Goal: Information Seeking & Learning: Learn about a topic

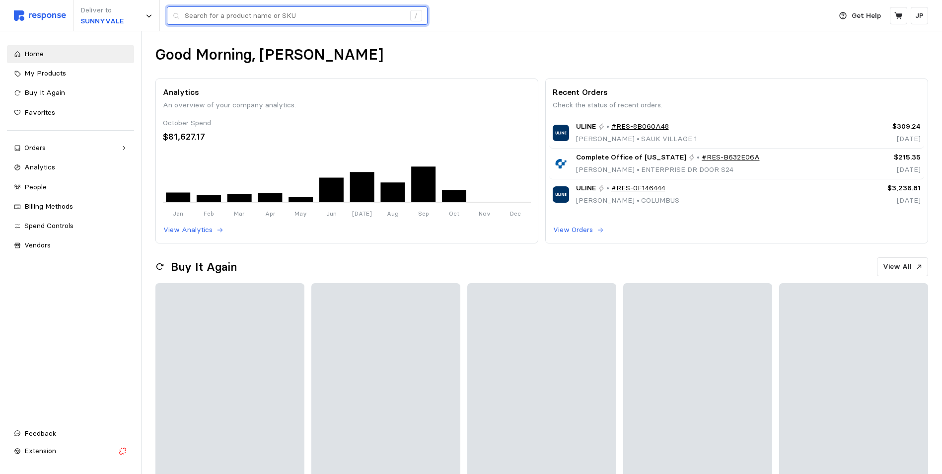
click at [219, 11] on input "text" at bounding box center [295, 16] width 220 height 18
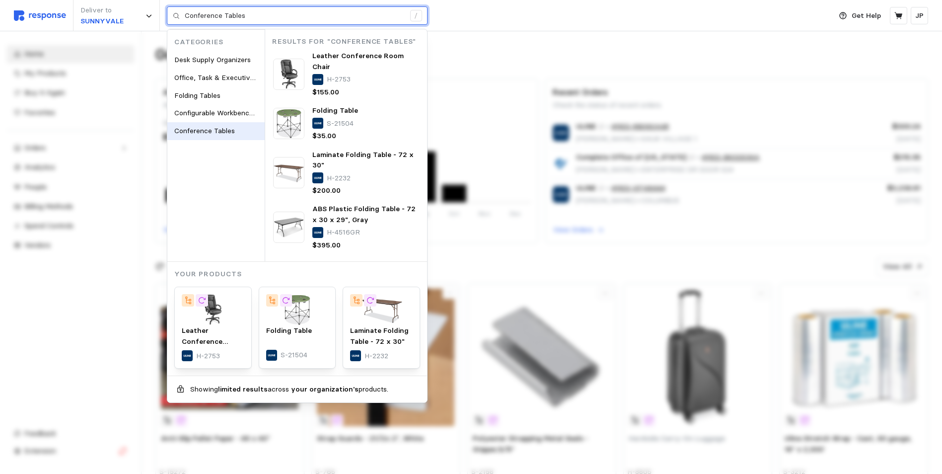
click at [225, 126] on span "Conference Tables" at bounding box center [204, 130] width 61 height 9
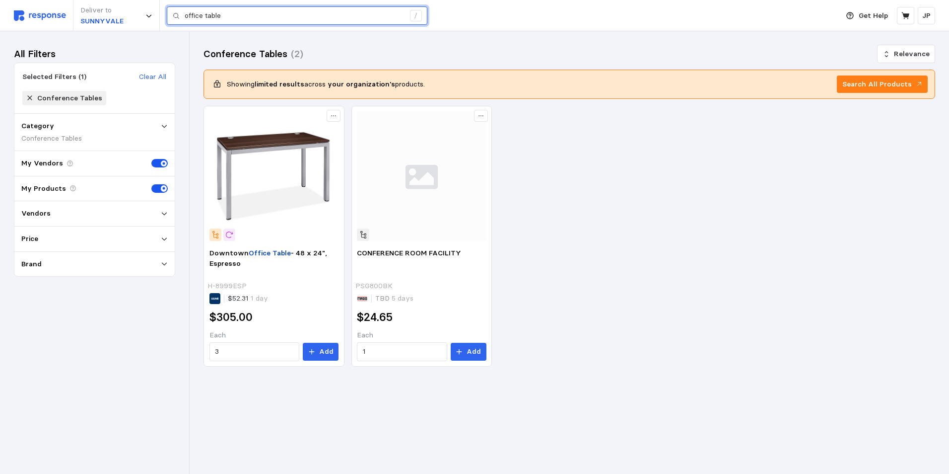
click at [206, 14] on input "office table" at bounding box center [295, 16] width 220 height 18
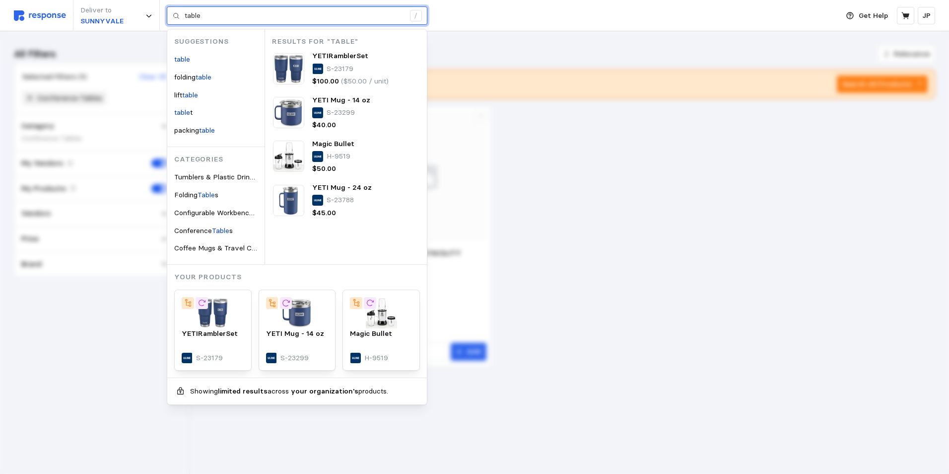
type input "table"
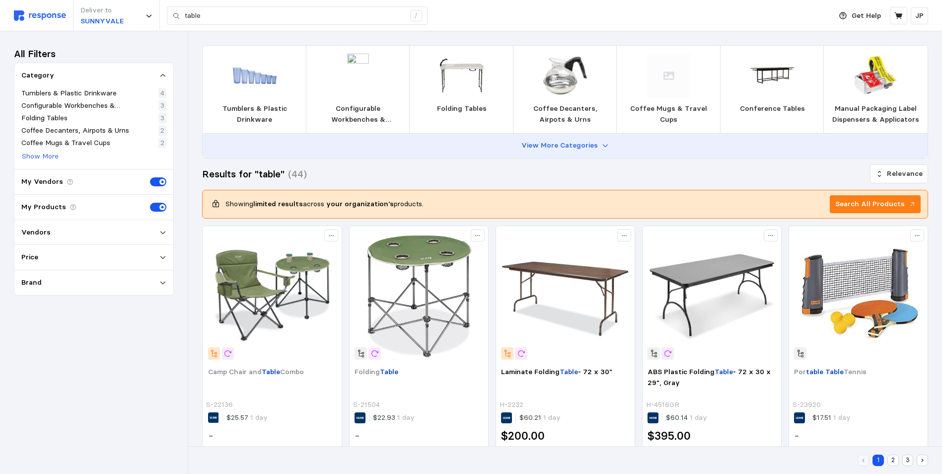
click at [603, 146] on icon at bounding box center [605, 145] width 7 height 7
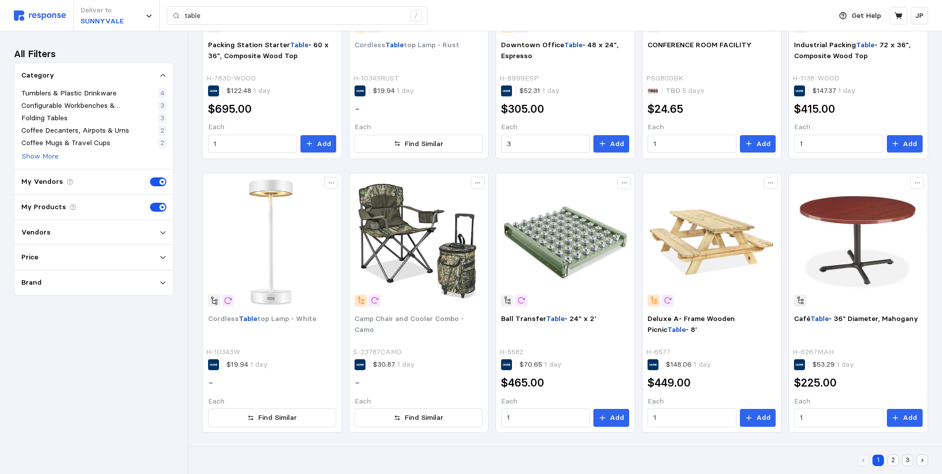
scroll to position [677, 0]
click at [893, 459] on button "2" at bounding box center [892, 459] width 11 height 11
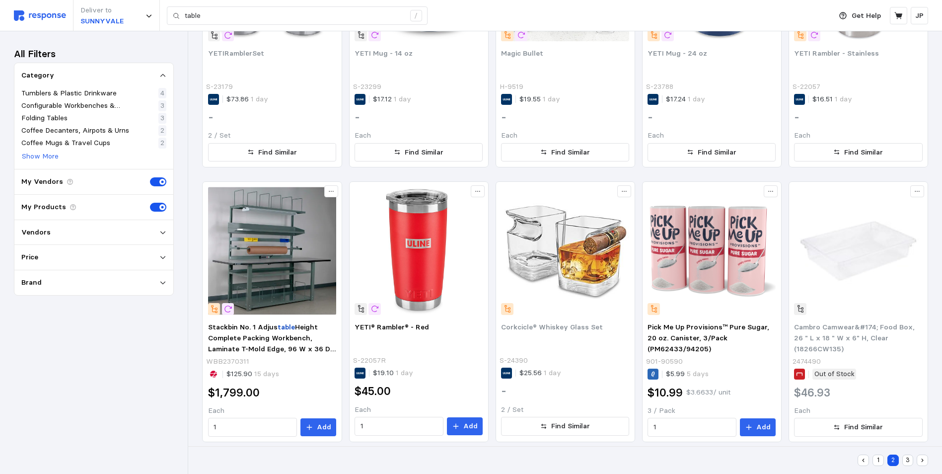
scroll to position [678, 0]
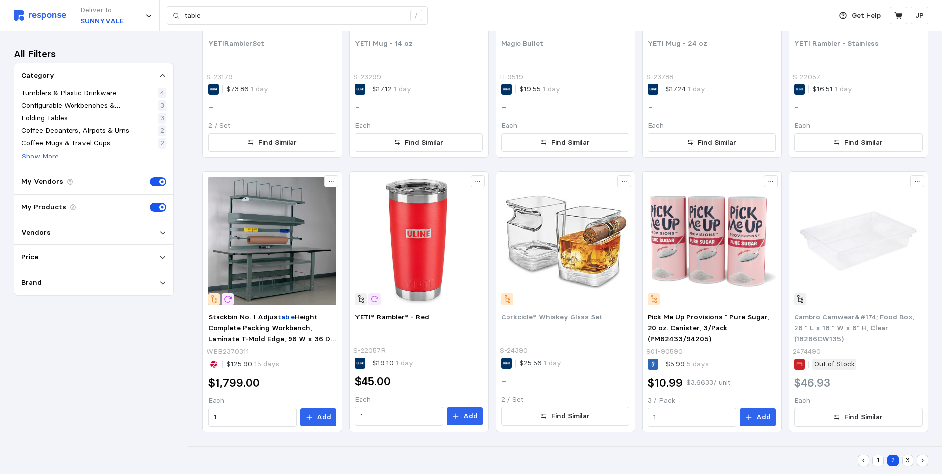
click at [907, 459] on button "3" at bounding box center [907, 459] width 11 height 11
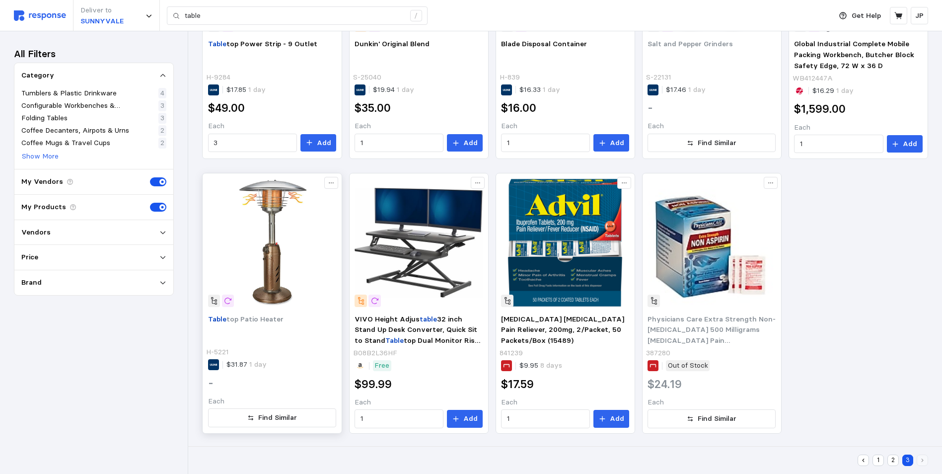
scroll to position [680, 0]
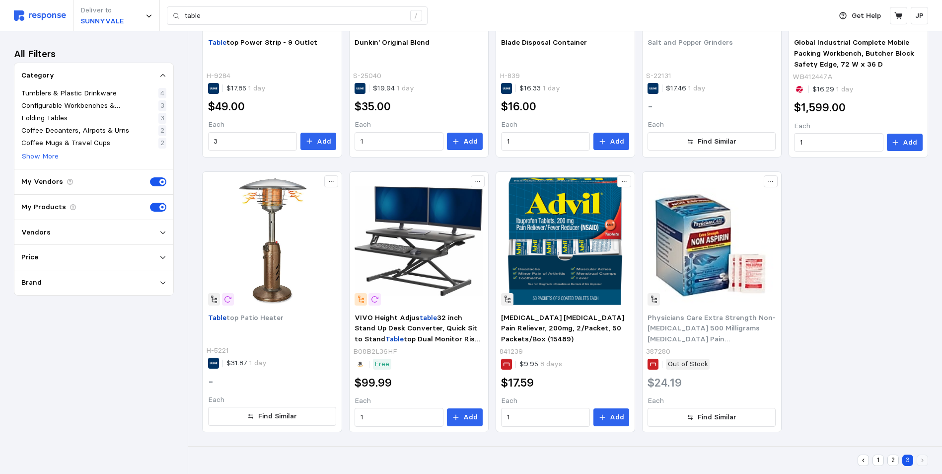
click at [875, 458] on button "1" at bounding box center [877, 459] width 11 height 11
